Goal: Task Accomplishment & Management: Manage account settings

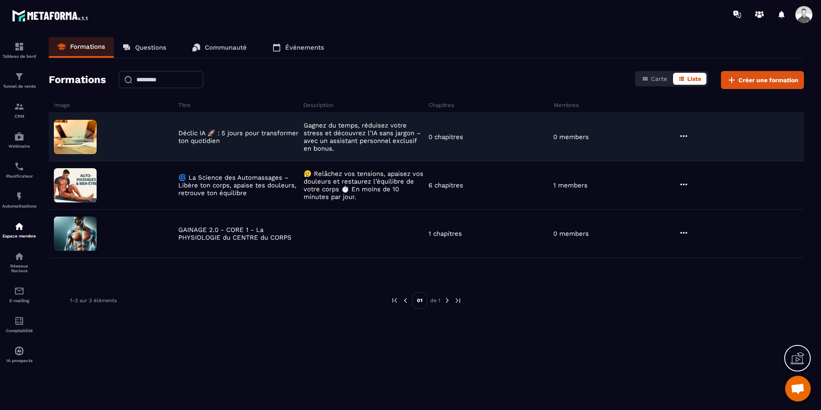
click at [684, 135] on icon at bounding box center [684, 136] width 10 height 10
click at [702, 153] on button "Modifier" at bounding box center [706, 153] width 53 height 15
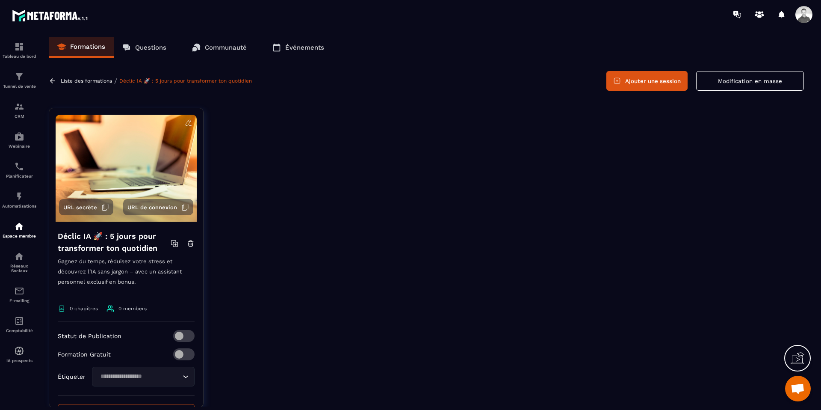
click at [105, 272] on p "Gagnez du temps, réduisez votre stress et découvrez l’IA sans jargon – avec un …" at bounding box center [126, 276] width 137 height 40
click at [187, 124] on icon at bounding box center [189, 123] width 8 height 8
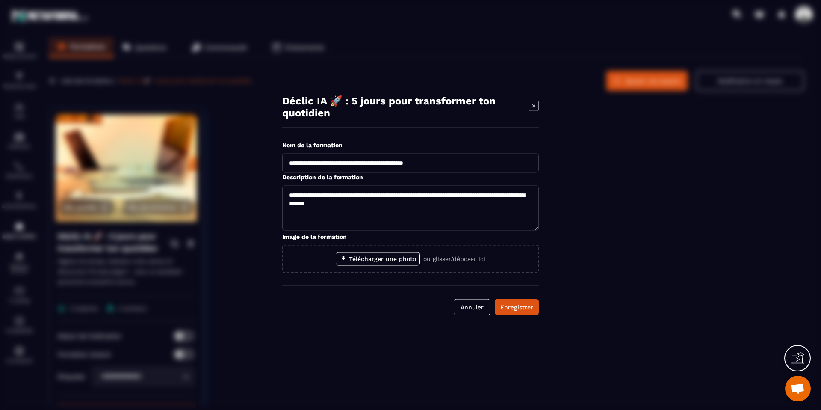
click at [367, 202] on textarea "**********" at bounding box center [410, 207] width 257 height 45
paste textarea "**********"
type textarea "**********"
click at [518, 308] on div "Enregistrer" at bounding box center [517, 307] width 33 height 9
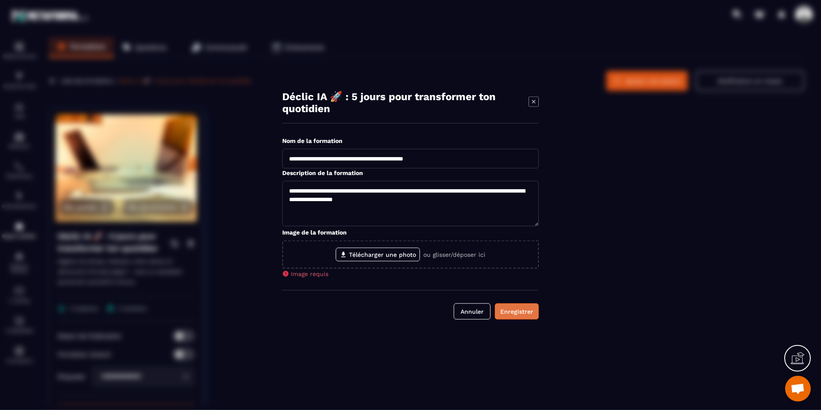
click at [518, 309] on div "Enregistrer" at bounding box center [517, 311] width 33 height 9
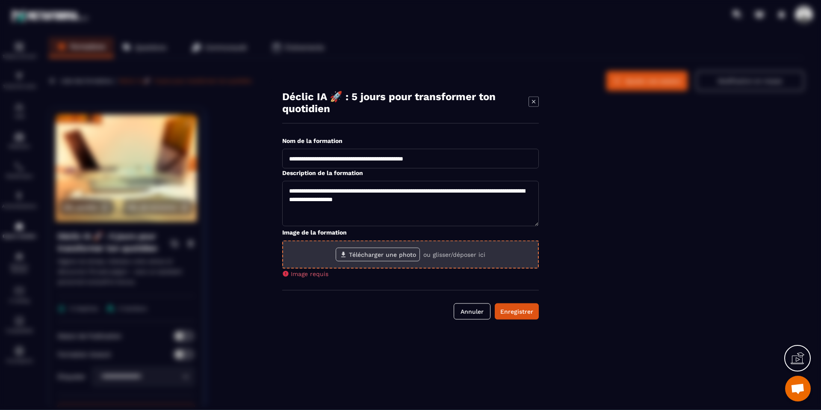
click at [385, 255] on label "Télécharger une photo" at bounding box center [378, 255] width 84 height 14
click at [0, 0] on input "Télécharger une photo" at bounding box center [0, 0] width 0 height 0
click at [368, 254] on label "Télécharger une photo" at bounding box center [378, 255] width 84 height 14
click at [0, 0] on input "Télécharger une photo" at bounding box center [0, 0] width 0 height 0
click at [401, 258] on label "Télécharger une photo" at bounding box center [378, 255] width 84 height 14
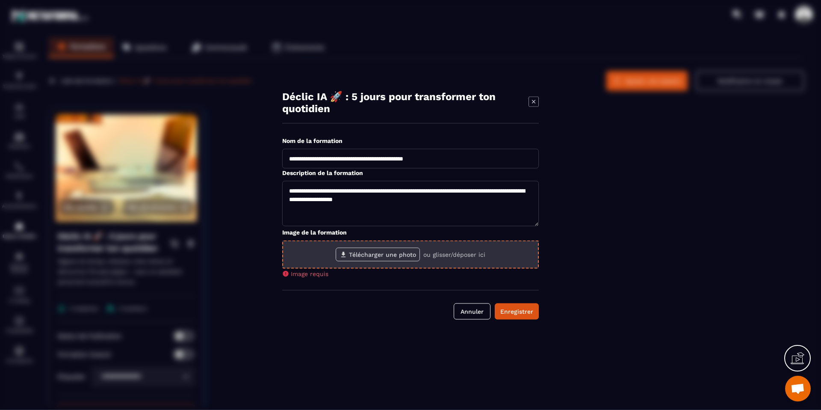
click at [0, 0] on input "Télécharger une photo" at bounding box center [0, 0] width 0 height 0
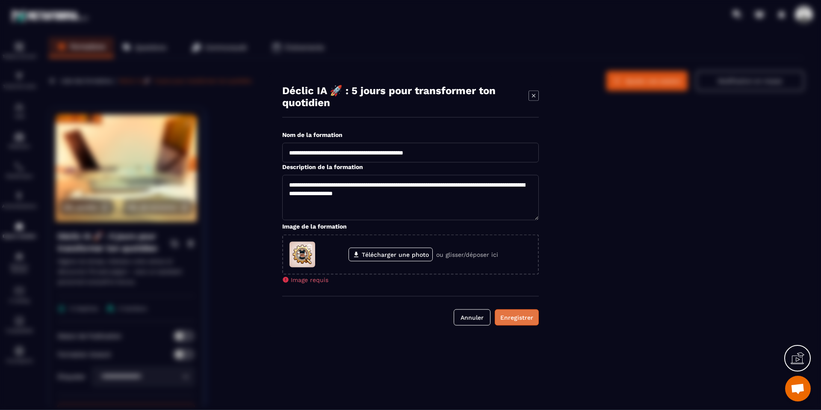
click at [527, 313] on button "Enregistrer" at bounding box center [517, 317] width 44 height 16
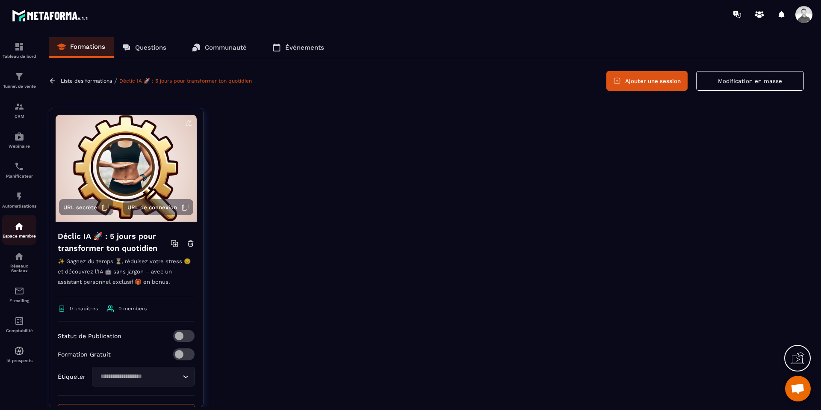
click at [18, 228] on img at bounding box center [19, 226] width 10 height 10
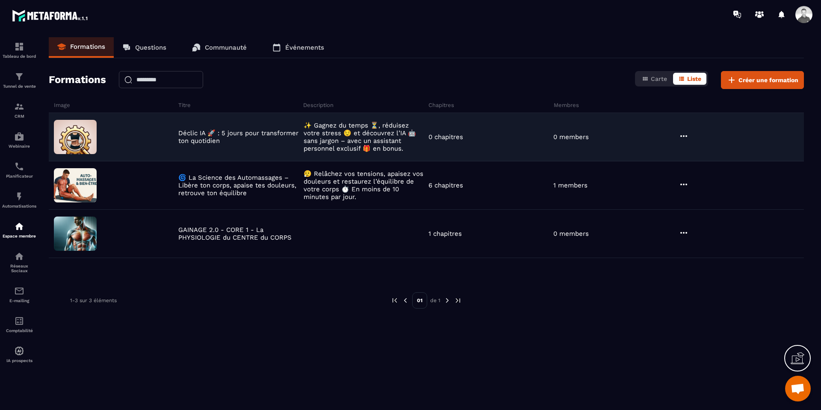
click at [80, 137] on img at bounding box center [75, 137] width 43 height 34
click at [367, 141] on p "✨ Gagnez du temps ⏳, réduisez votre stress 😌 et découvrez l’IA 🤖 sans jargon – …" at bounding box center [364, 136] width 121 height 31
click at [686, 134] on icon at bounding box center [684, 136] width 10 height 10
click at [701, 150] on button "Modifier" at bounding box center [706, 153] width 53 height 15
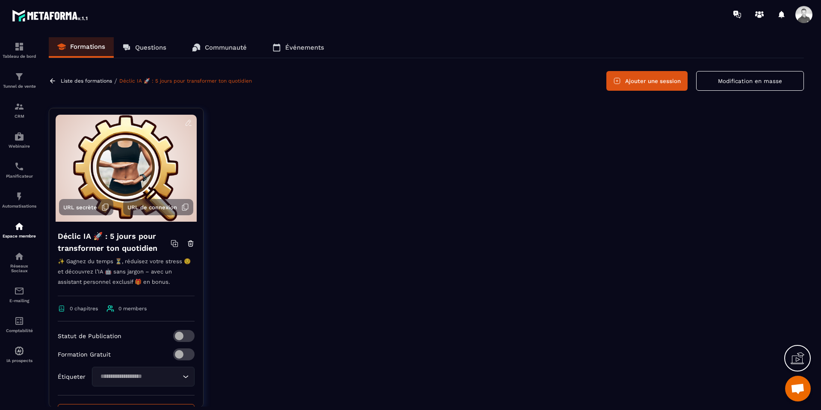
click at [188, 124] on icon at bounding box center [188, 123] width 5 height 6
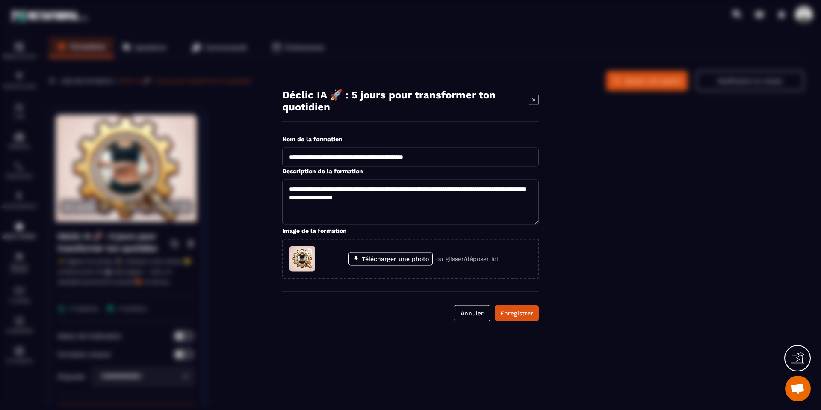
click at [635, 169] on section "**********" at bounding box center [410, 205] width 821 height 410
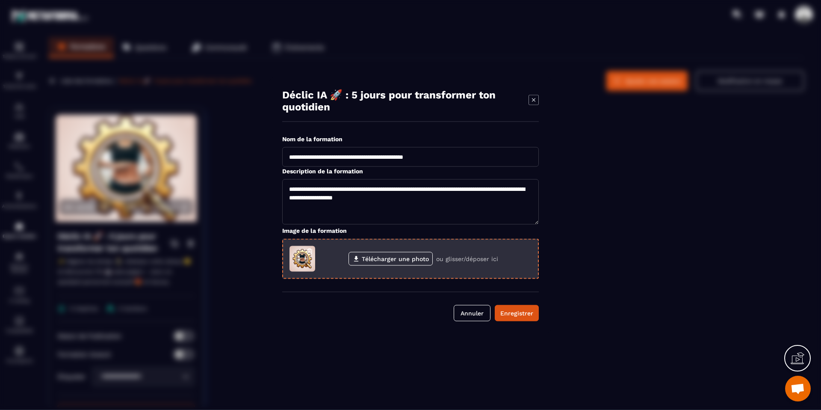
click at [362, 268] on div "Télécharger une photo ou glisser/déposer ici" at bounding box center [410, 259] width 257 height 40
click at [361, 263] on label "Télécharger une photo" at bounding box center [391, 259] width 84 height 14
click at [0, 0] on input "Télécharger une photo" at bounding box center [0, 0] width 0 height 0
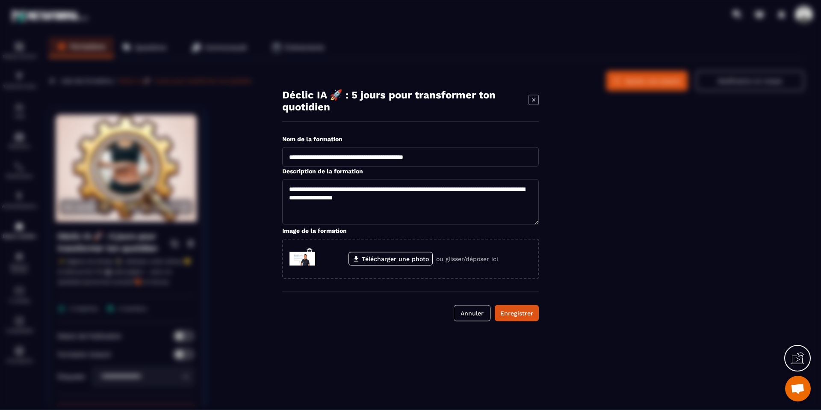
click at [328, 192] on textarea "**********" at bounding box center [410, 201] width 257 height 45
paste textarea "Modal window"
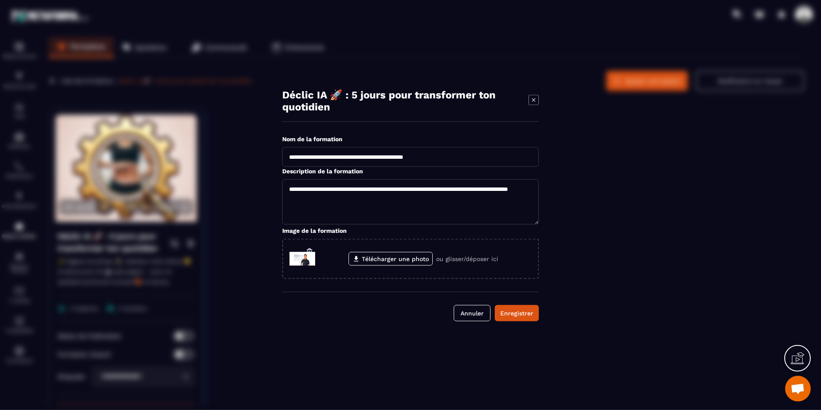
click at [292, 188] on textarea "**********" at bounding box center [410, 201] width 257 height 45
click at [418, 198] on textarea "**********" at bounding box center [410, 201] width 257 height 45
type textarea "**********"
click at [513, 309] on div "Enregistrer" at bounding box center [517, 313] width 33 height 9
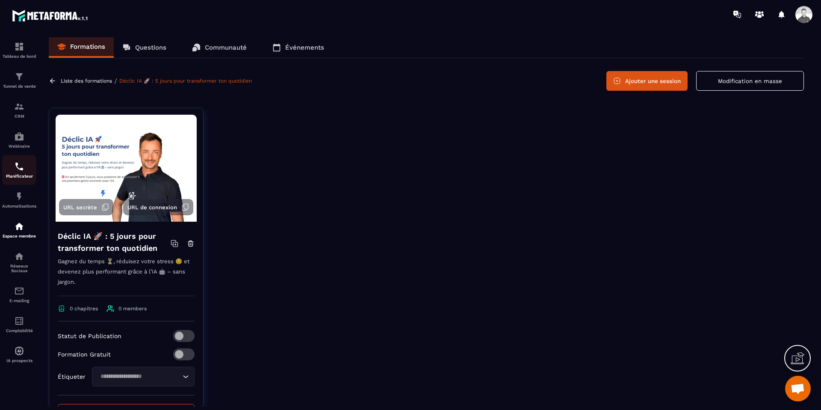
click at [20, 174] on div "Planificateur" at bounding box center [19, 169] width 34 height 17
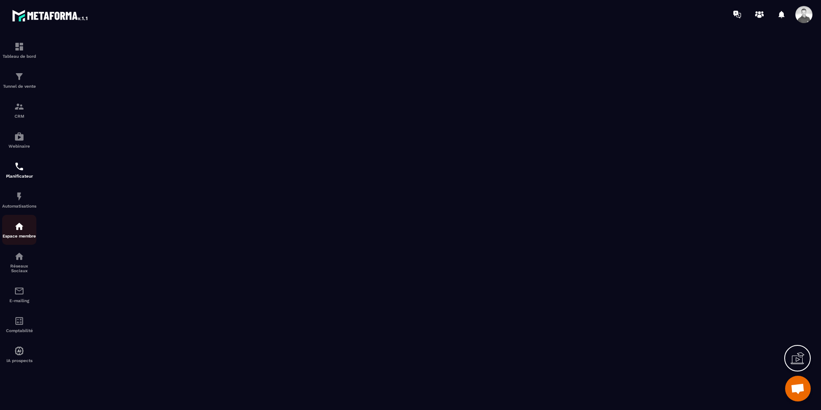
click at [21, 227] on img at bounding box center [19, 226] width 10 height 10
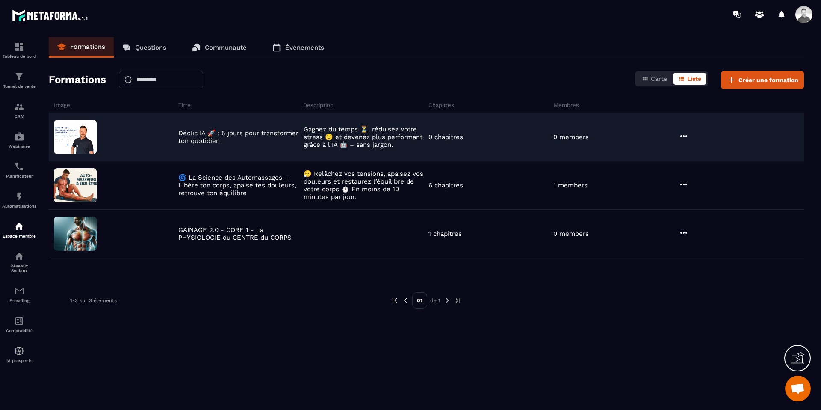
click at [80, 132] on img at bounding box center [75, 137] width 43 height 34
click at [682, 137] on icon at bounding box center [684, 136] width 10 height 10
click at [701, 150] on button "Modifier" at bounding box center [706, 153] width 53 height 15
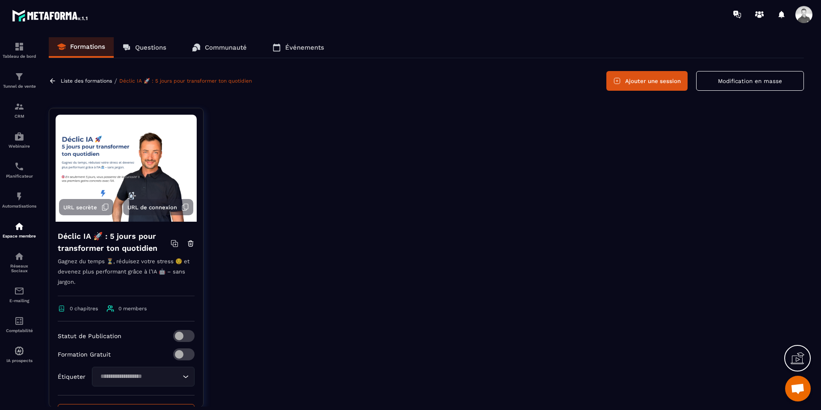
click at [189, 121] on icon at bounding box center [189, 121] width 2 height 1
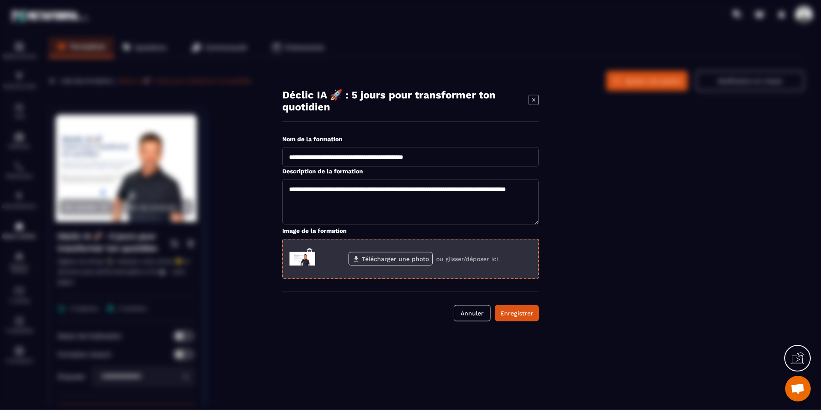
click at [369, 263] on label "Télécharger une photo" at bounding box center [391, 259] width 84 height 14
click at [0, 0] on input "Télécharger une photo" at bounding box center [0, 0] width 0 height 0
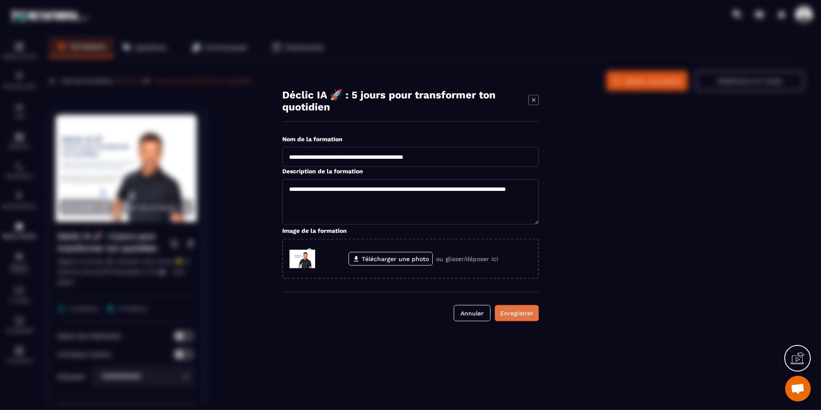
click at [532, 316] on div "Enregistrer" at bounding box center [517, 313] width 33 height 9
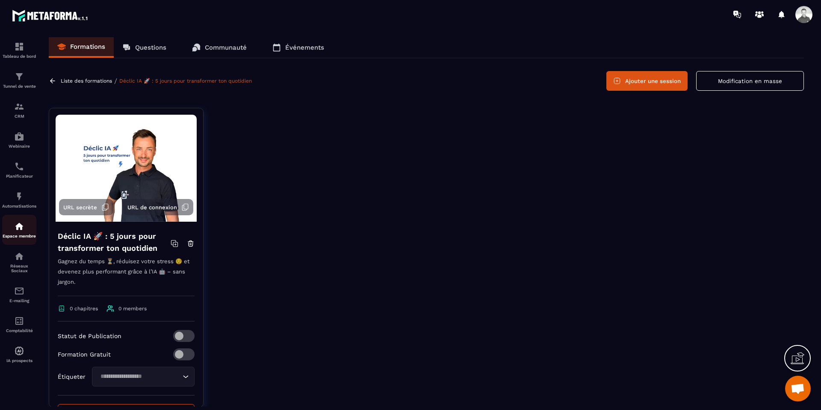
click at [24, 233] on div "Espace membre" at bounding box center [19, 229] width 34 height 17
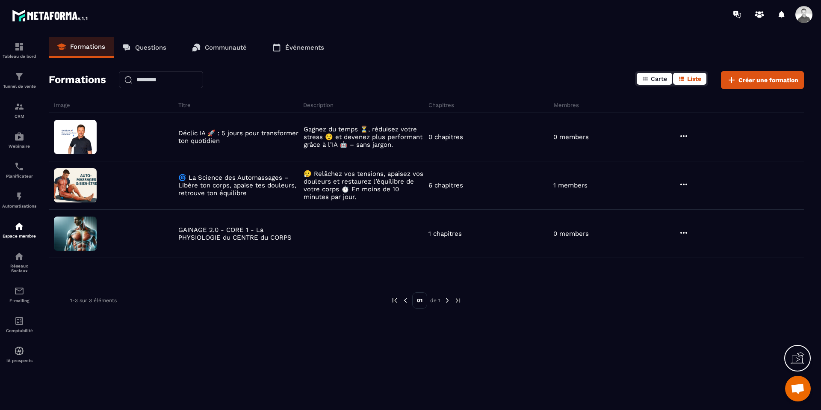
click at [648, 79] on icon "button" at bounding box center [645, 78] width 7 height 7
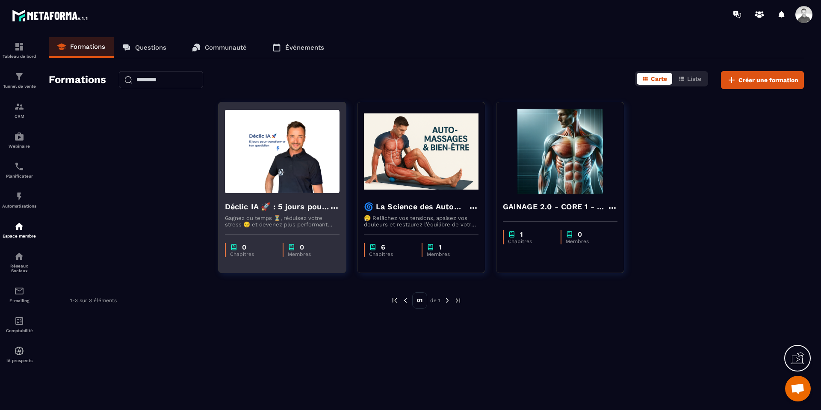
click at [335, 209] on icon at bounding box center [334, 208] width 10 height 10
click at [347, 223] on button "Modifier" at bounding box center [359, 225] width 53 height 15
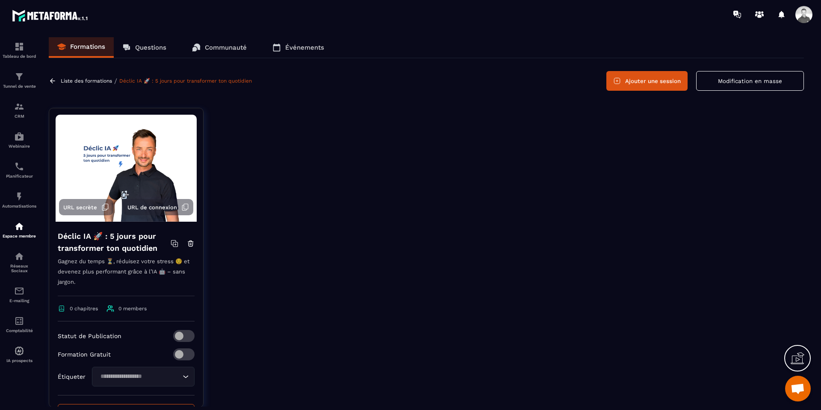
click at [191, 121] on icon at bounding box center [189, 123] width 8 height 8
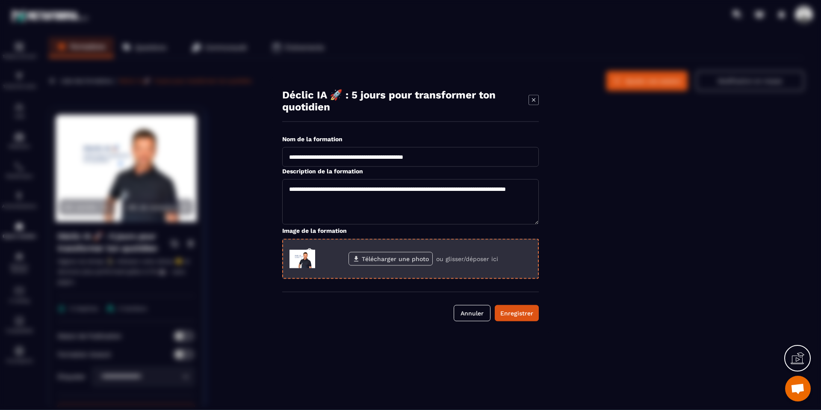
click at [407, 266] on label "Télécharger une photo" at bounding box center [391, 259] width 84 height 14
click at [0, 0] on input "Télécharger une photo" at bounding box center [0, 0] width 0 height 0
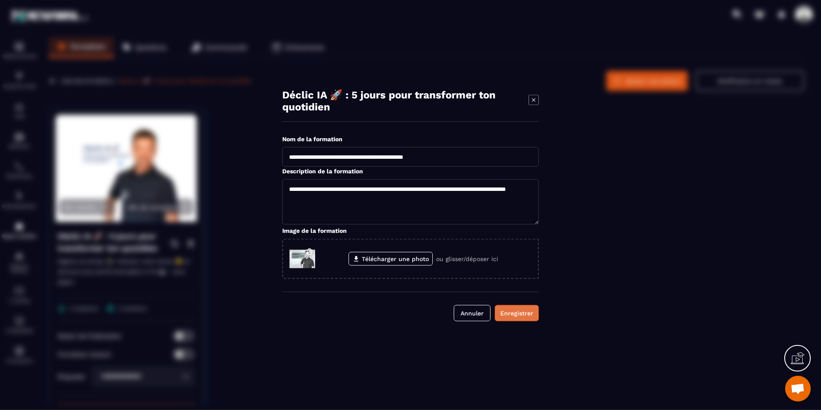
click at [525, 314] on div "Enregistrer" at bounding box center [517, 313] width 33 height 9
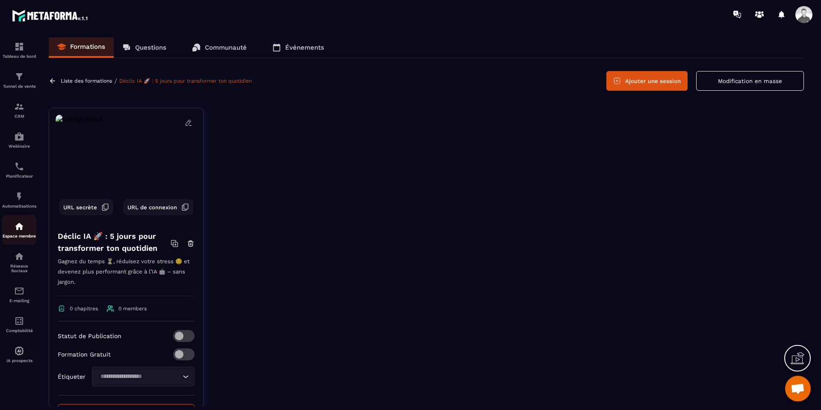
click at [15, 229] on img at bounding box center [19, 226] width 10 height 10
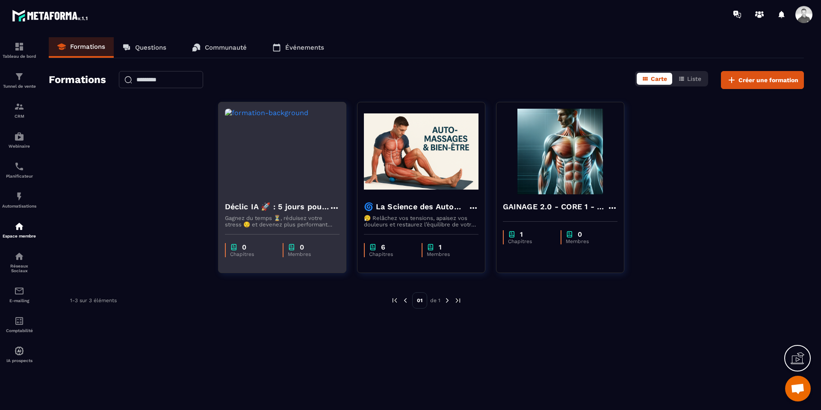
click at [332, 207] on icon at bounding box center [334, 208] width 7 height 2
click at [354, 223] on button "Modifier" at bounding box center [359, 225] width 53 height 15
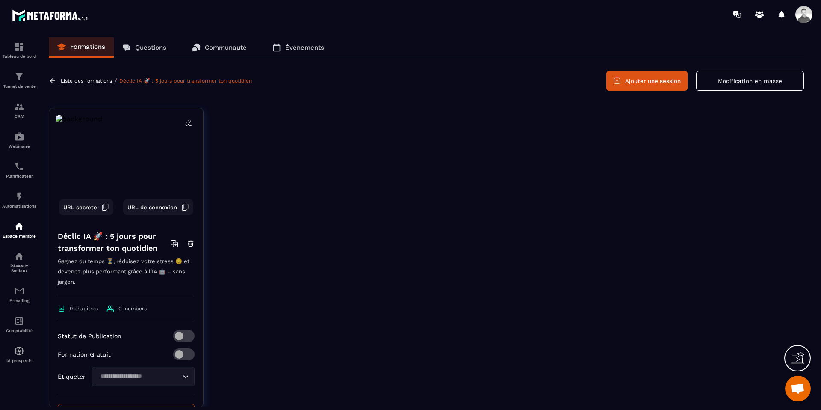
click at [190, 122] on icon at bounding box center [189, 121] width 2 height 1
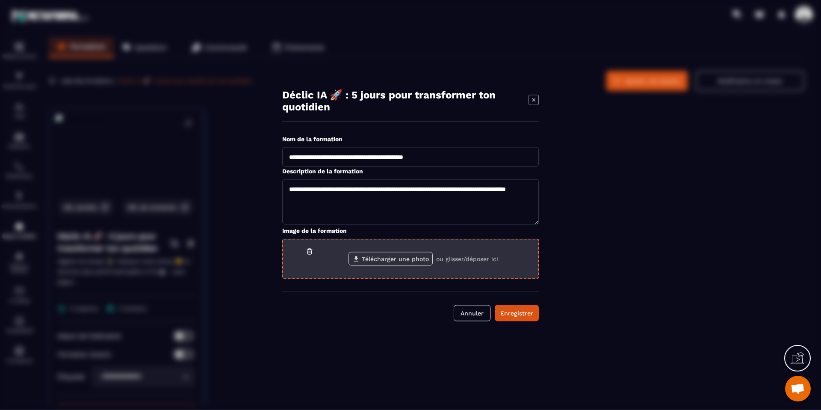
click at [394, 259] on label "Télécharger une photo" at bounding box center [391, 259] width 84 height 14
click at [0, 0] on input "Télécharger une photo" at bounding box center [0, 0] width 0 height 0
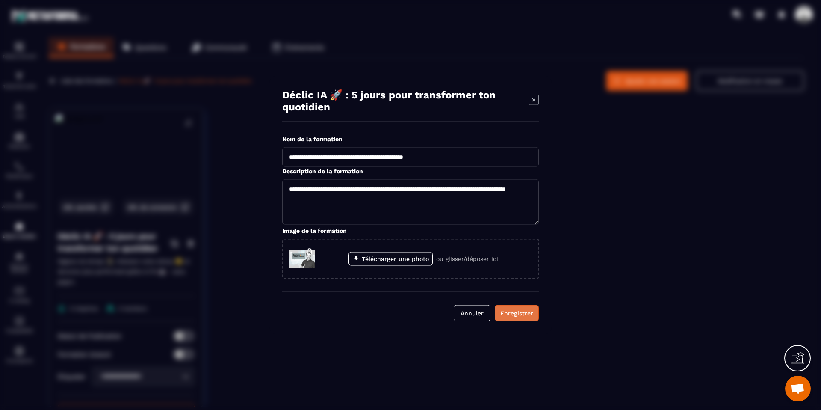
click at [520, 315] on div "Enregistrer" at bounding box center [517, 313] width 33 height 9
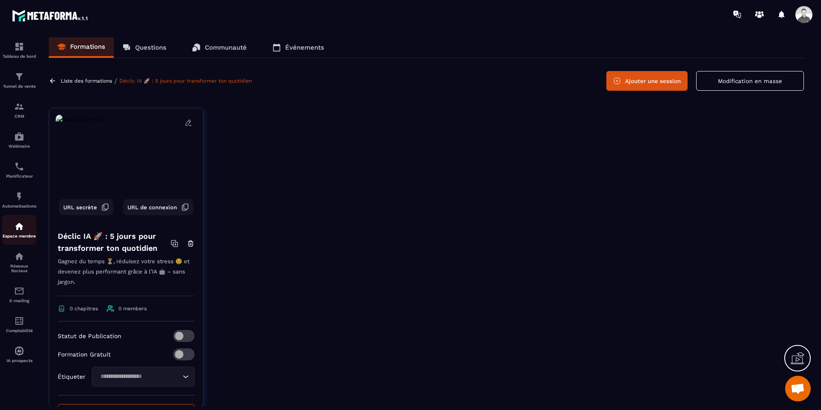
click at [24, 224] on div "Espace membre" at bounding box center [19, 229] width 34 height 17
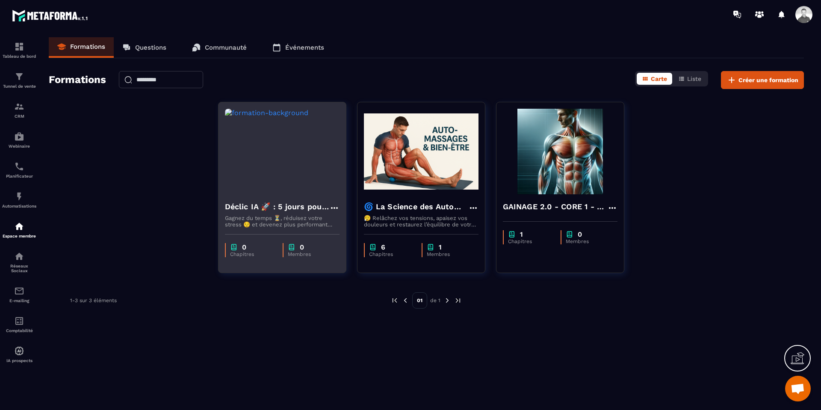
click at [332, 207] on icon at bounding box center [334, 208] width 10 height 10
click at [352, 222] on button "Modifier" at bounding box center [359, 225] width 53 height 15
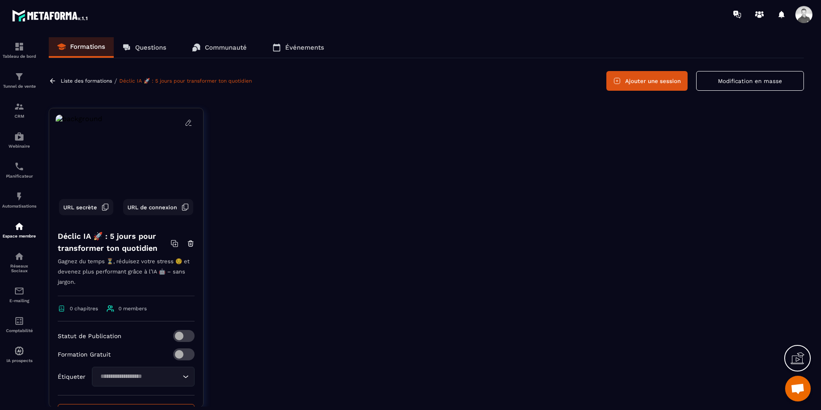
click at [187, 125] on icon at bounding box center [189, 123] width 8 height 8
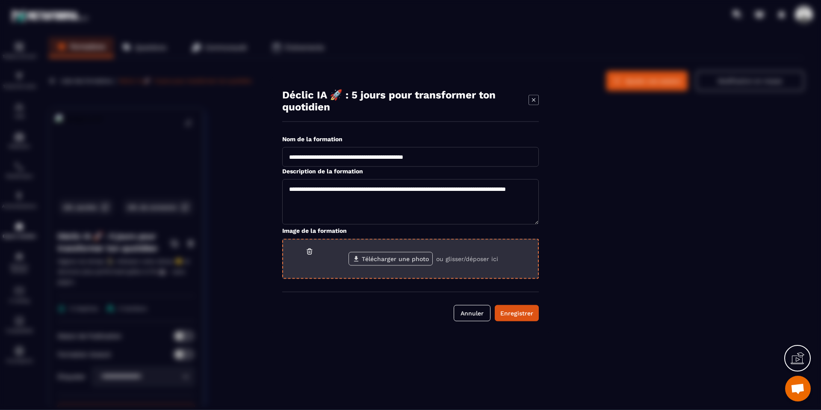
click at [368, 258] on label "Télécharger une photo" at bounding box center [391, 259] width 84 height 14
click at [0, 0] on input "Télécharger une photo" at bounding box center [0, 0] width 0 height 0
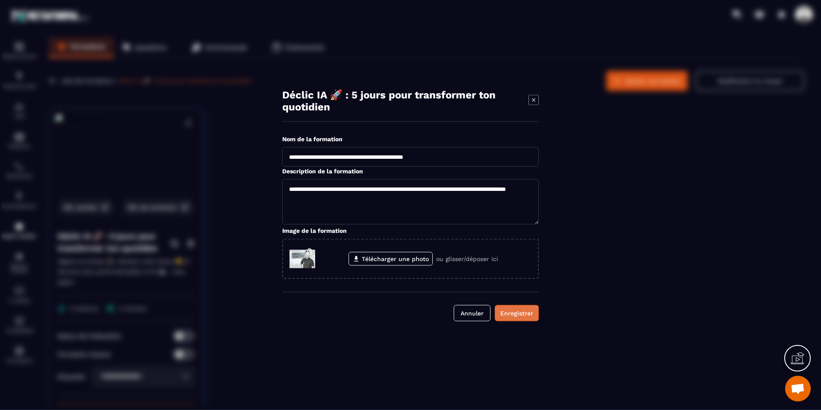
click at [515, 311] on div "Enregistrer" at bounding box center [517, 313] width 33 height 9
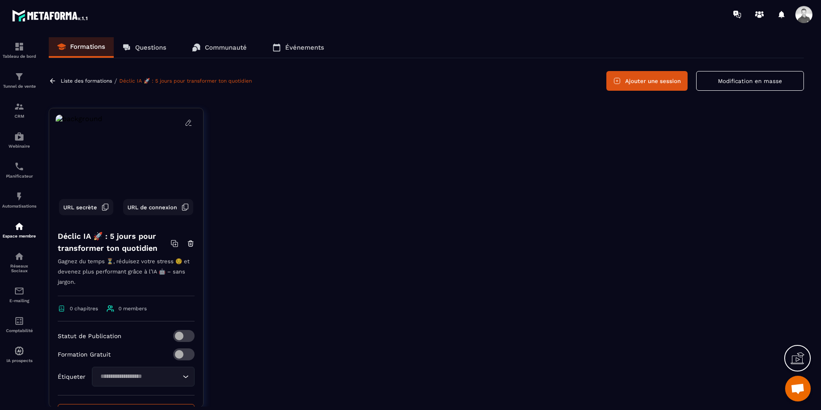
click at [187, 122] on icon at bounding box center [189, 123] width 8 height 8
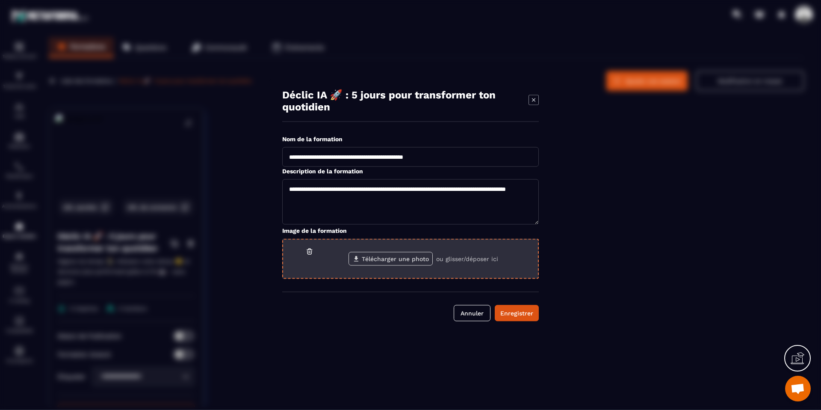
click at [360, 260] on icon "Modal window" at bounding box center [356, 259] width 8 height 8
click at [0, 0] on input "Télécharger une photo" at bounding box center [0, 0] width 0 height 0
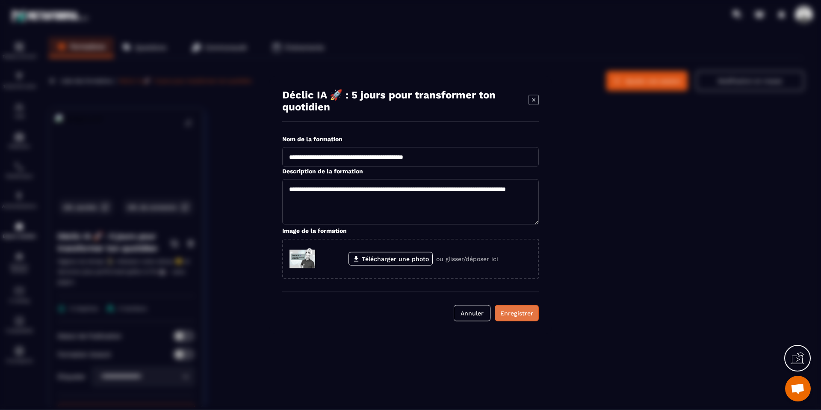
click at [530, 315] on div "Enregistrer" at bounding box center [517, 313] width 33 height 9
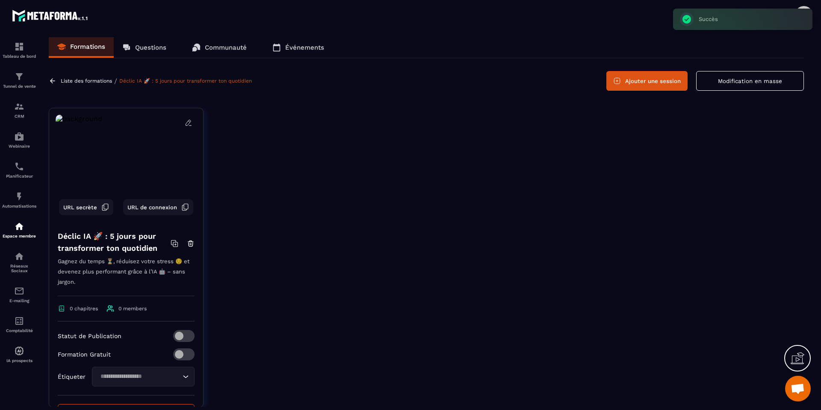
click at [425, 253] on div at bounding box center [510, 264] width 588 height 312
click at [22, 230] on img at bounding box center [19, 226] width 10 height 10
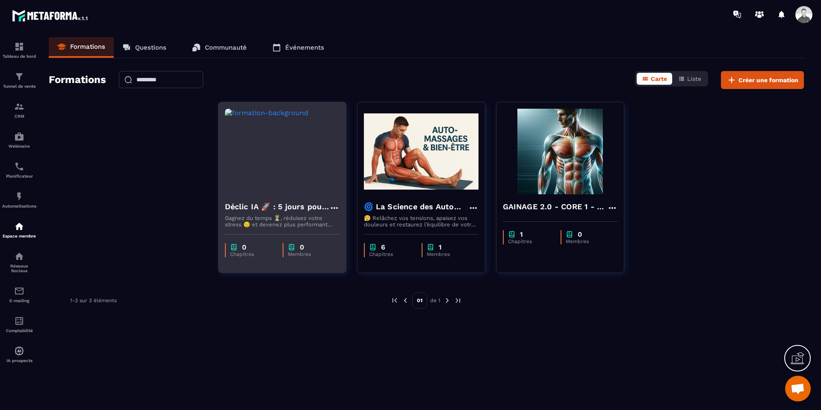
click at [334, 204] on icon at bounding box center [334, 208] width 10 height 10
click at [348, 225] on button "Modifier" at bounding box center [359, 225] width 53 height 15
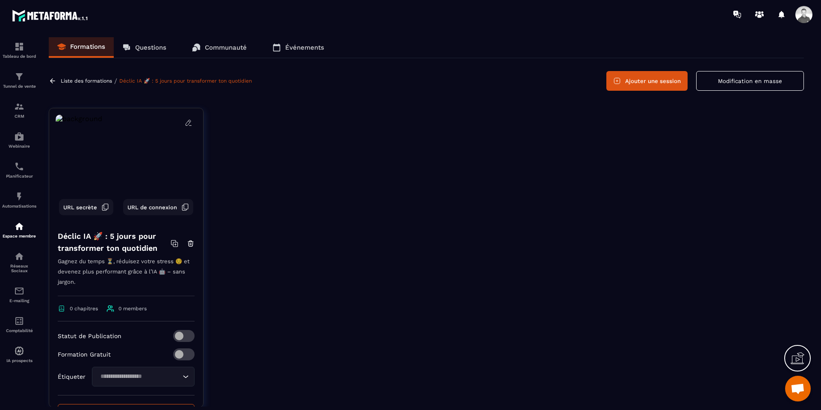
click at [191, 121] on icon at bounding box center [189, 123] width 8 height 8
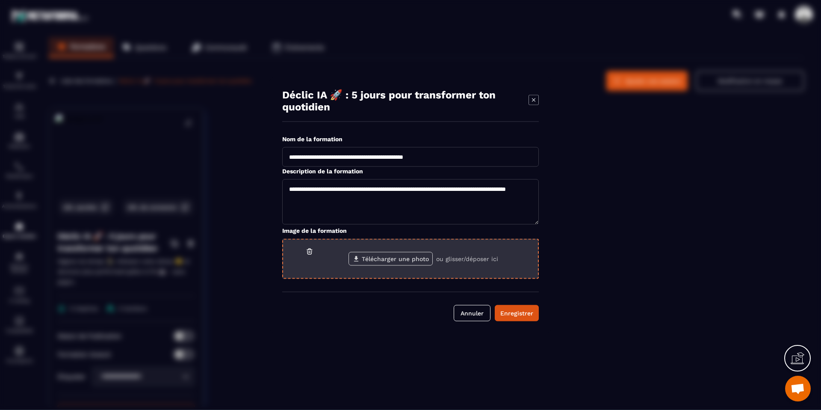
click at [396, 258] on label "Télécharger une photo" at bounding box center [391, 259] width 84 height 14
click at [0, 0] on input "Télécharger une photo" at bounding box center [0, 0] width 0 height 0
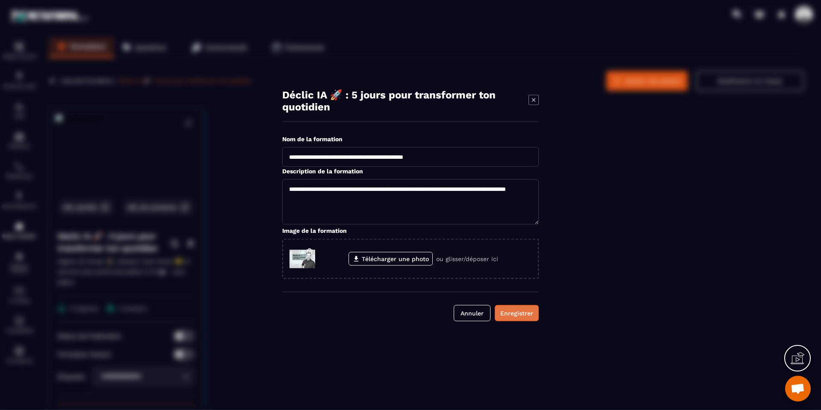
click at [518, 314] on div "Enregistrer" at bounding box center [517, 313] width 33 height 9
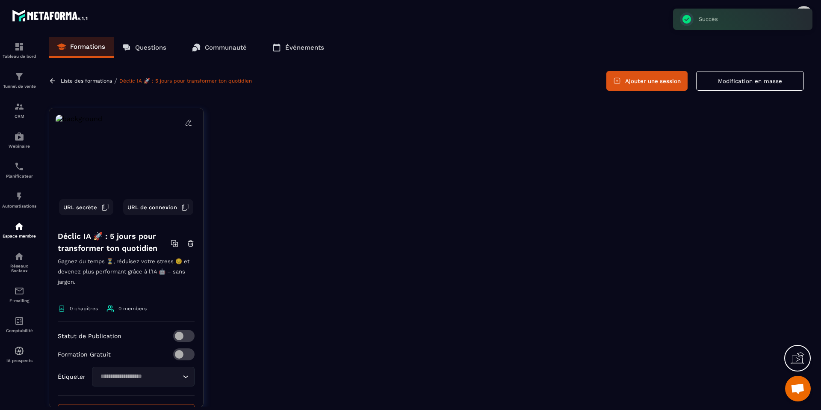
click at [450, 249] on div at bounding box center [510, 264] width 588 height 312
click at [17, 228] on img at bounding box center [19, 226] width 10 height 10
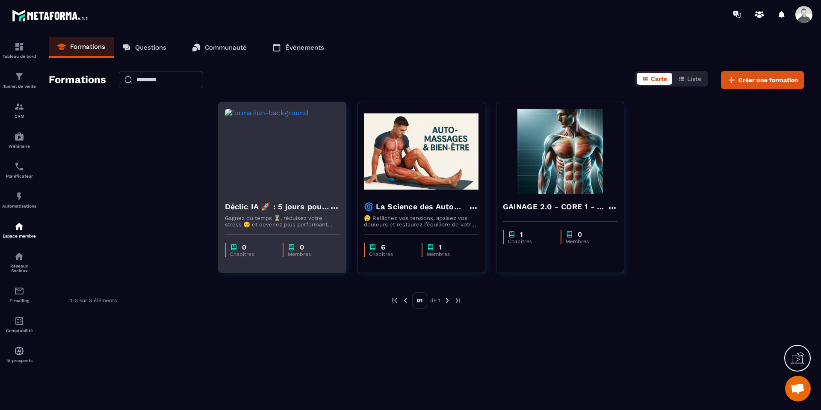
click at [335, 206] on icon at bounding box center [334, 208] width 10 height 10
click at [364, 223] on button "Modifier" at bounding box center [359, 225] width 53 height 15
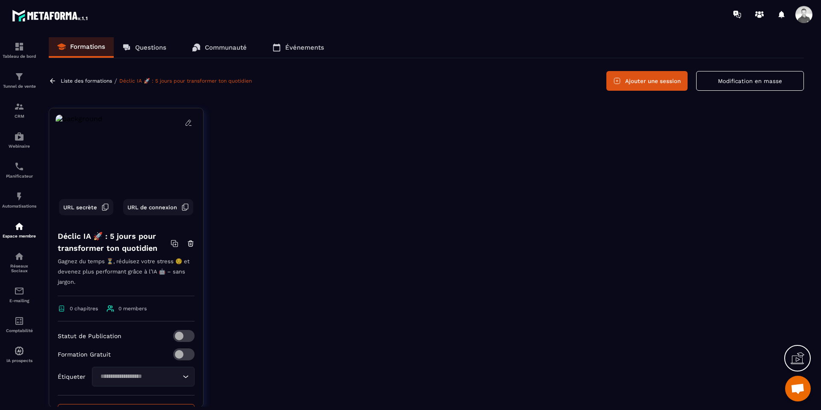
click at [187, 123] on icon at bounding box center [189, 123] width 8 height 8
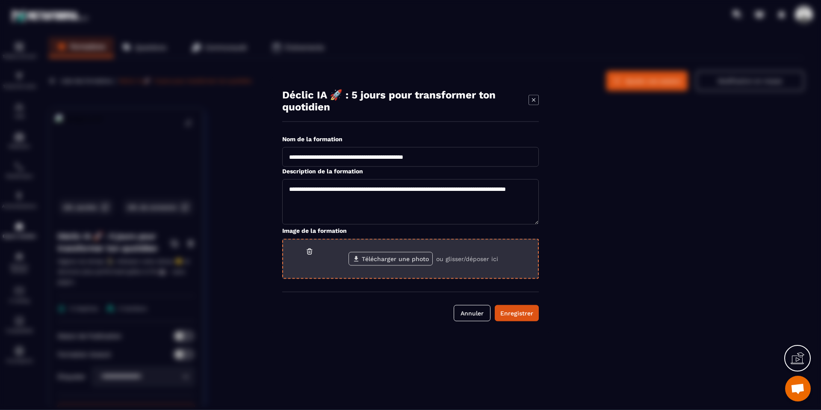
click at [370, 261] on label "Télécharger une photo" at bounding box center [391, 259] width 84 height 14
click at [0, 0] on input "Télécharger une photo" at bounding box center [0, 0] width 0 height 0
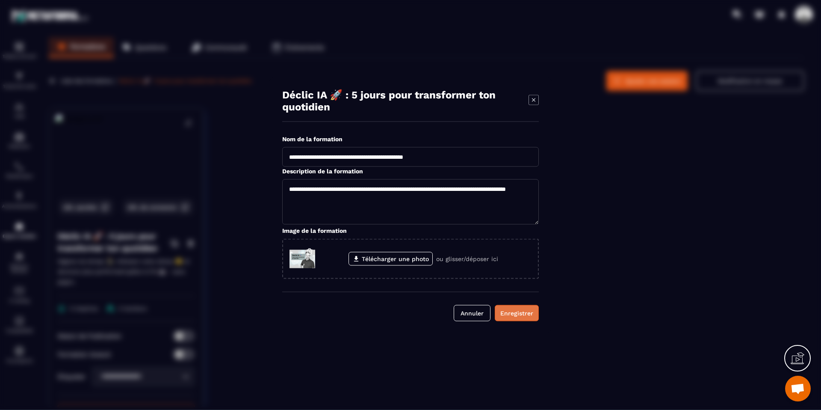
click at [505, 315] on div "Enregistrer" at bounding box center [517, 313] width 33 height 9
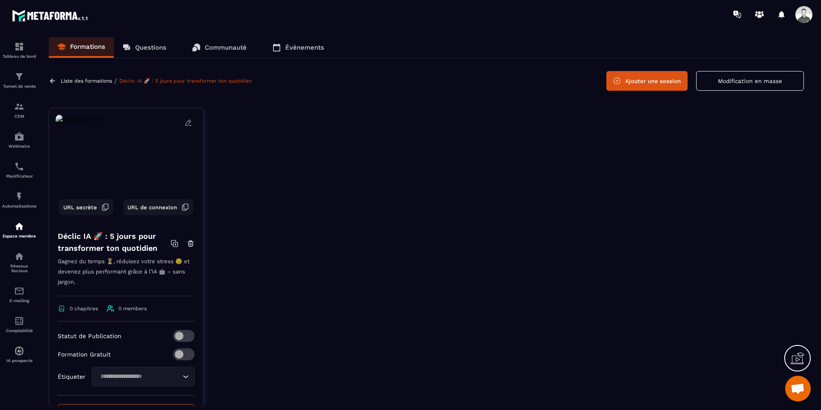
click at [187, 125] on icon at bounding box center [189, 123] width 8 height 8
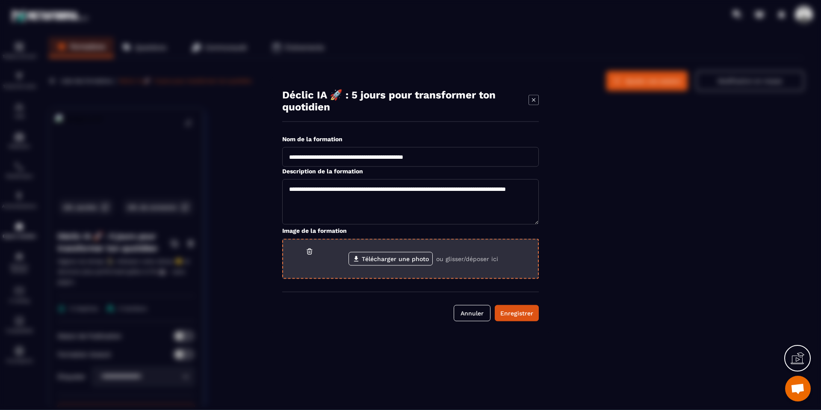
click at [311, 258] on span "Modal window" at bounding box center [303, 259] width 26 height 26
click at [373, 261] on label "Télécharger une photo" at bounding box center [391, 259] width 84 height 14
click at [0, 0] on input "Télécharger une photo" at bounding box center [0, 0] width 0 height 0
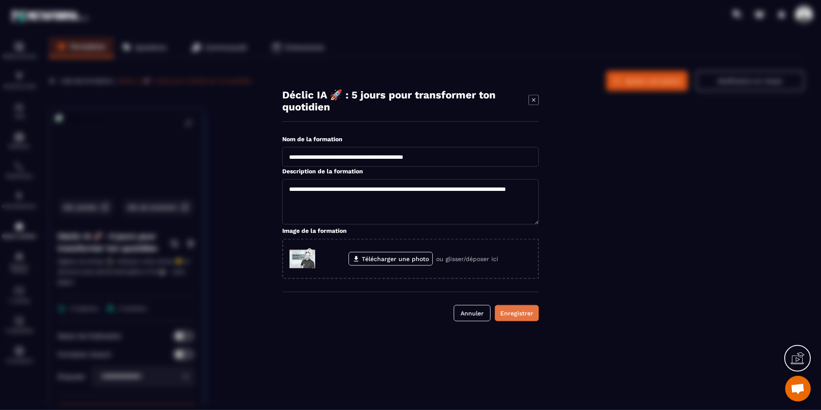
click at [519, 313] on div "Enregistrer" at bounding box center [517, 313] width 33 height 9
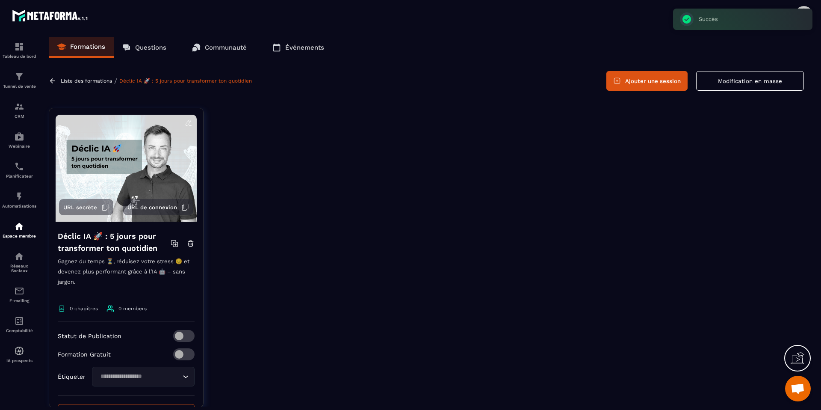
click at [316, 150] on div at bounding box center [510, 264] width 588 height 312
click at [18, 228] on img at bounding box center [19, 226] width 10 height 10
